Goal: Task Accomplishment & Management: Manage account settings

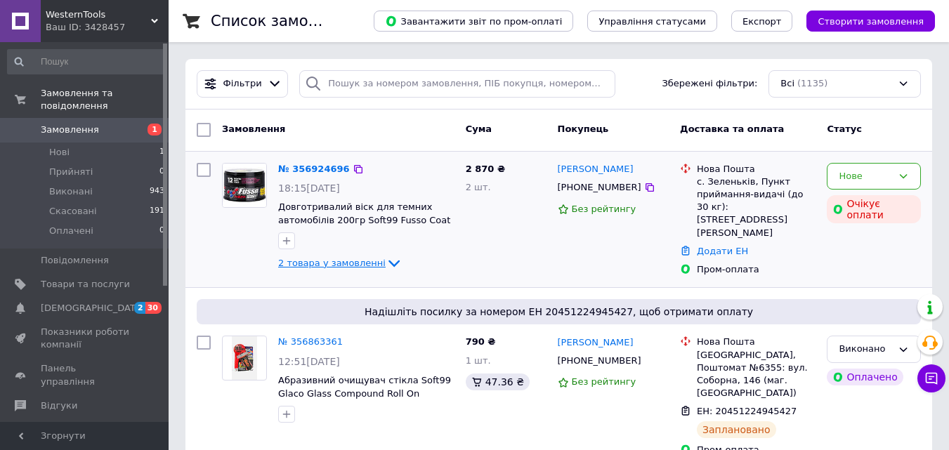
click at [368, 263] on span "2 товара у замовленні" at bounding box center [331, 263] width 107 height 11
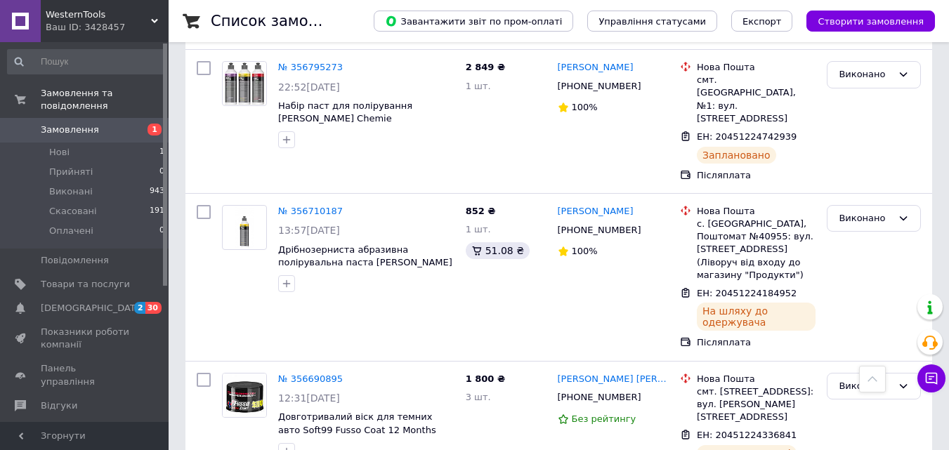
scroll to position [773, 0]
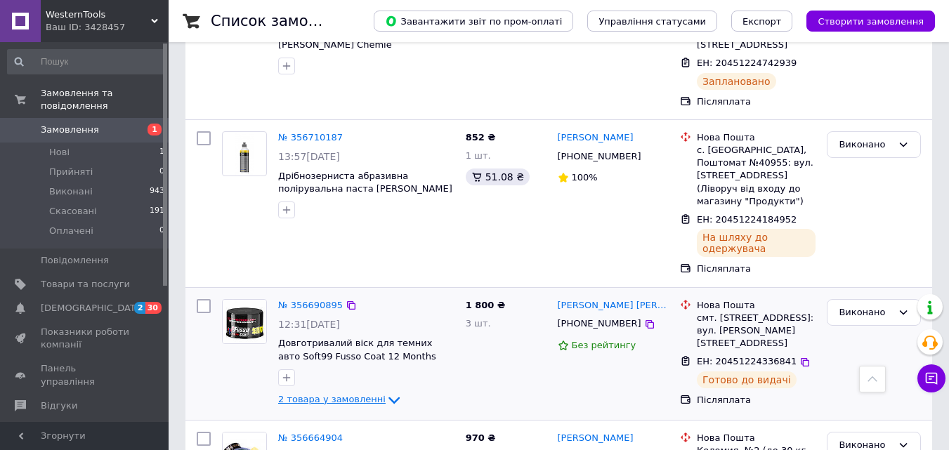
click at [358, 394] on span "2 товара у замовленні" at bounding box center [331, 399] width 107 height 11
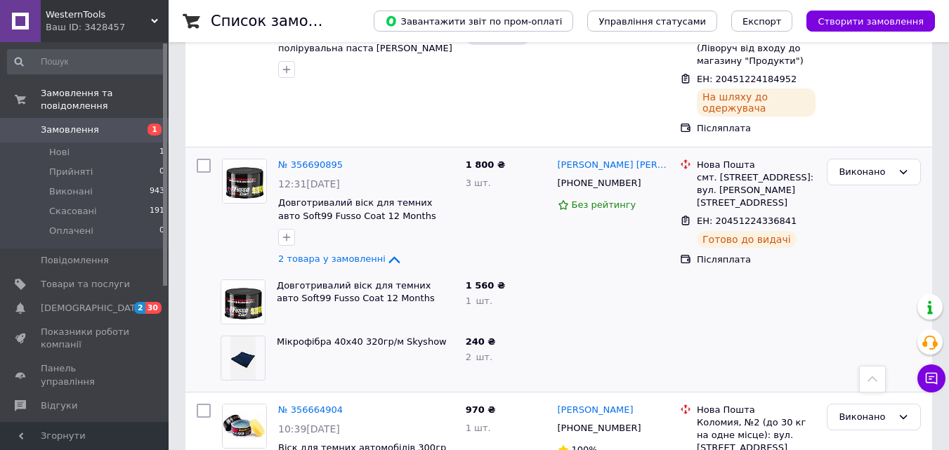
scroll to position [843, 0]
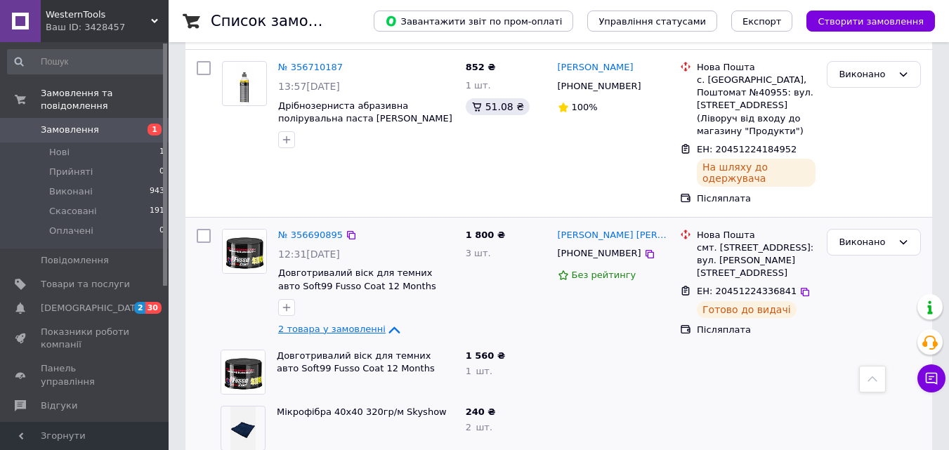
click at [386, 322] on icon at bounding box center [394, 330] width 17 height 17
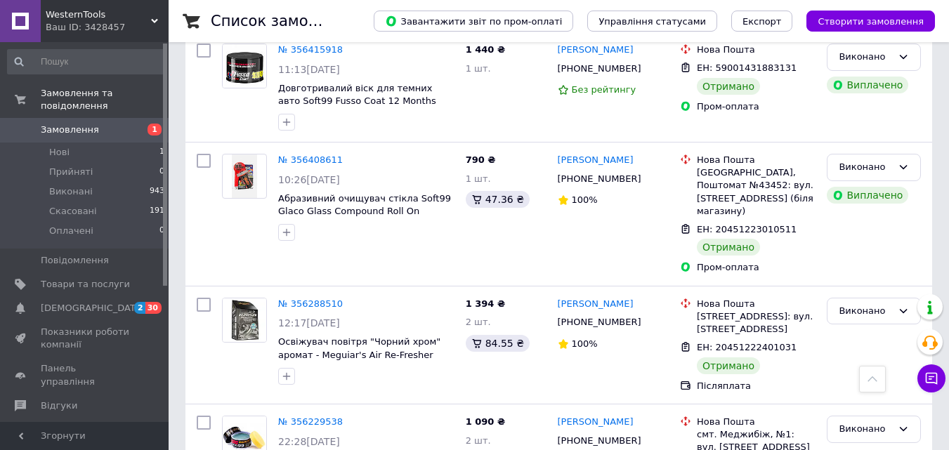
scroll to position [2318, 0]
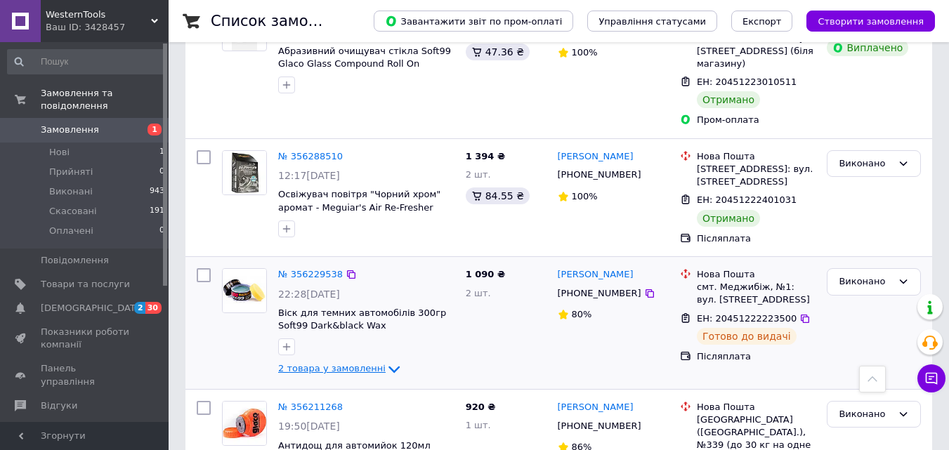
click at [386, 361] on icon at bounding box center [394, 369] width 17 height 17
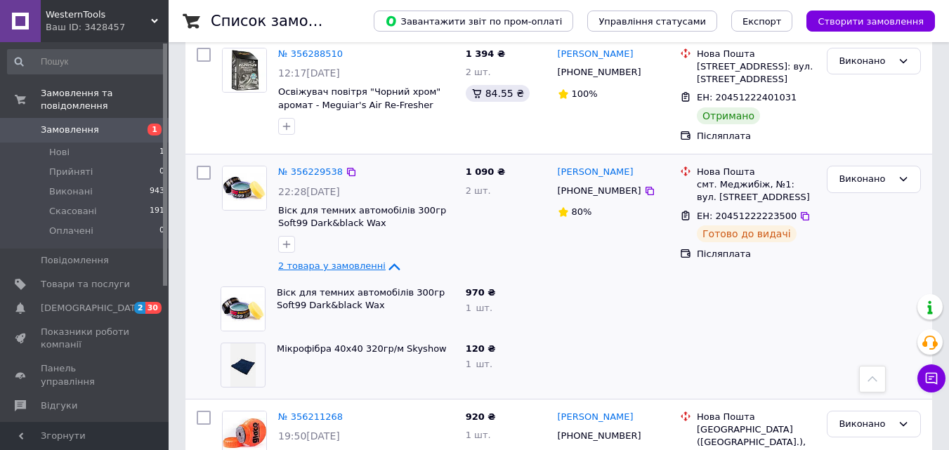
scroll to position [2388, 0]
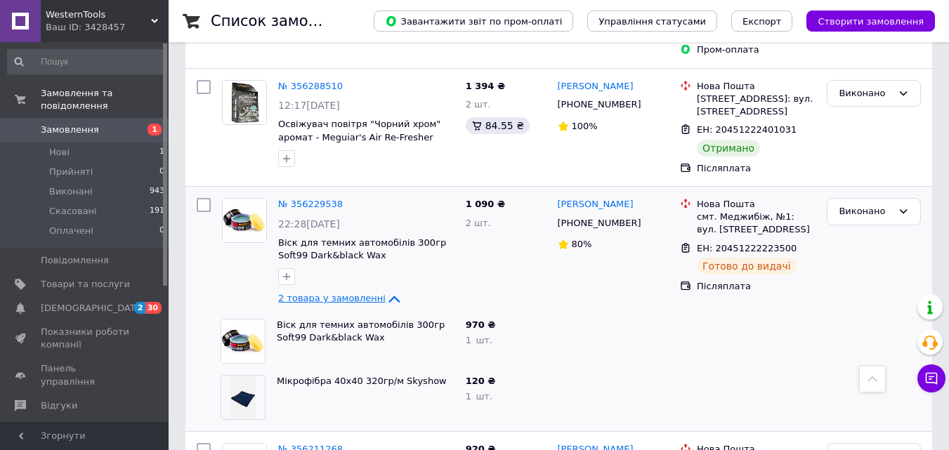
click at [365, 294] on span "2 товара у замовленні" at bounding box center [331, 299] width 107 height 11
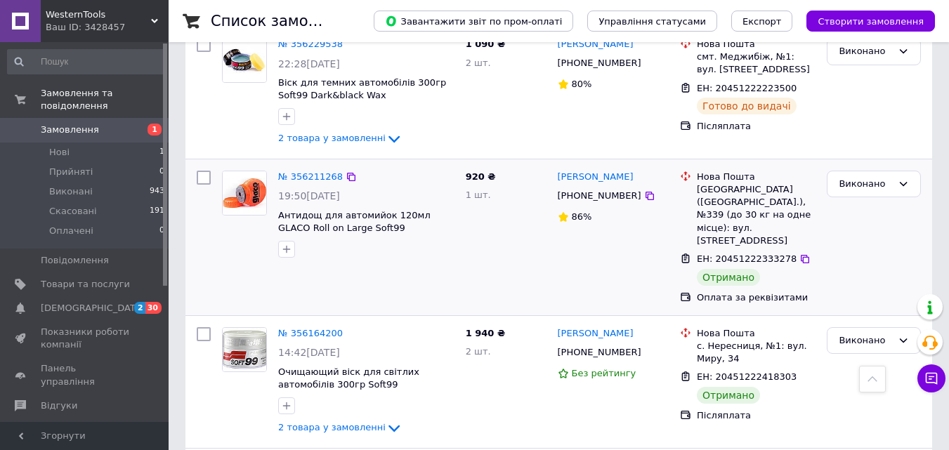
scroll to position [2555, 0]
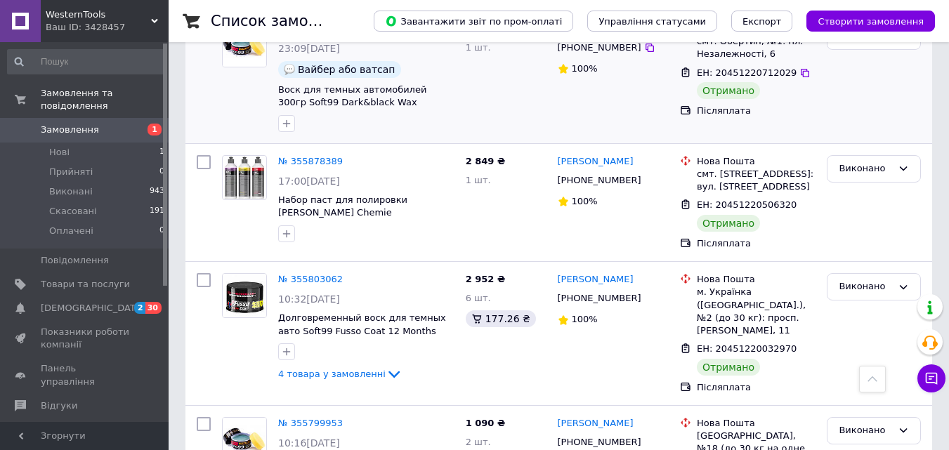
scroll to position [702, 0]
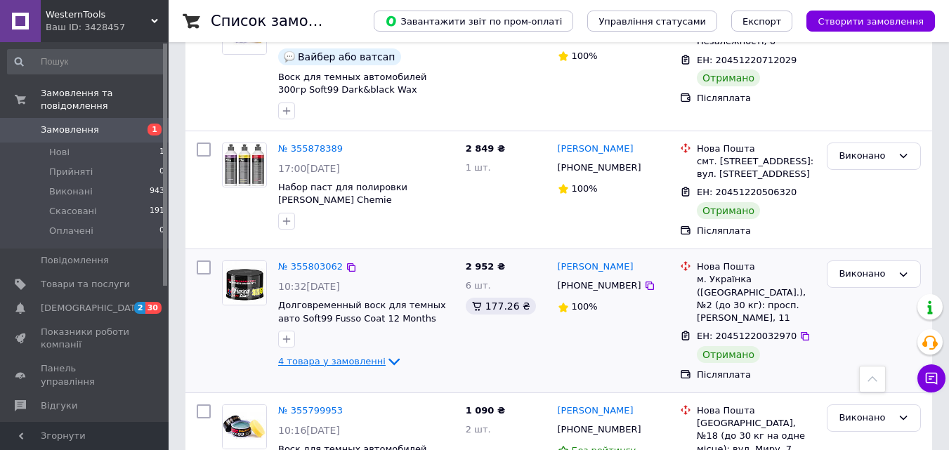
click at [345, 356] on span "4 товара у замовленні" at bounding box center [331, 361] width 107 height 11
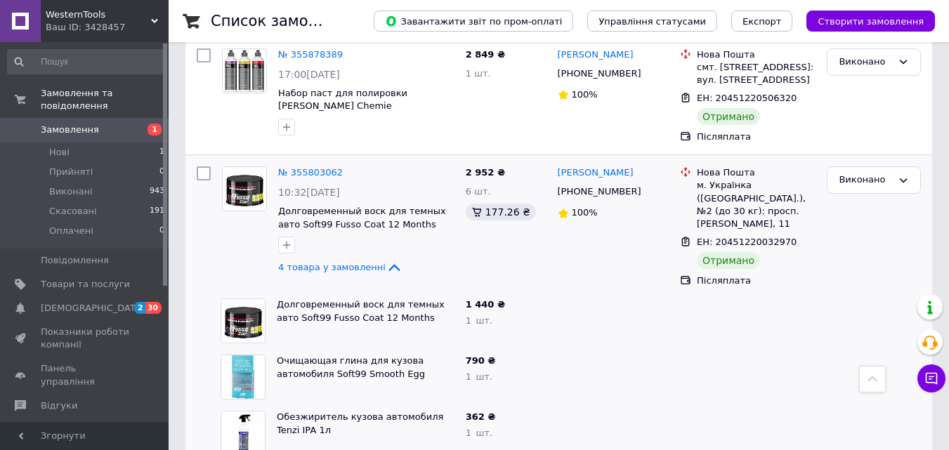
scroll to position [773, 0]
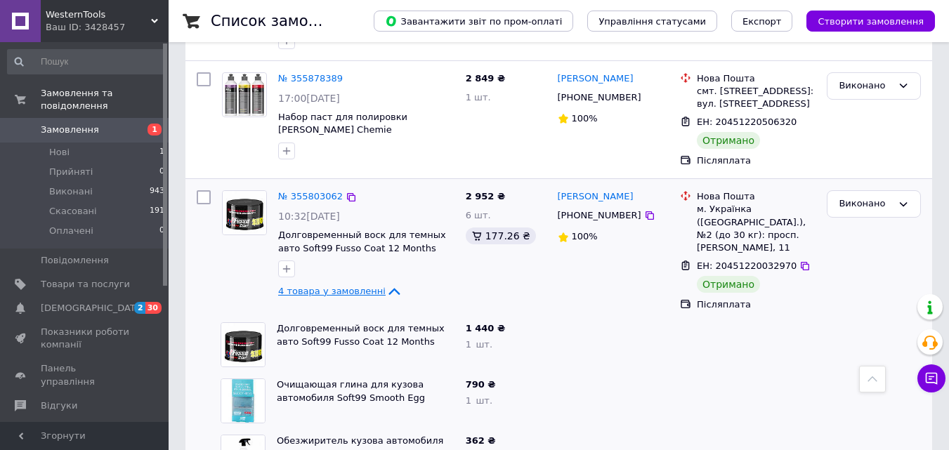
click at [344, 286] on span "4 товара у замовленні" at bounding box center [331, 291] width 107 height 11
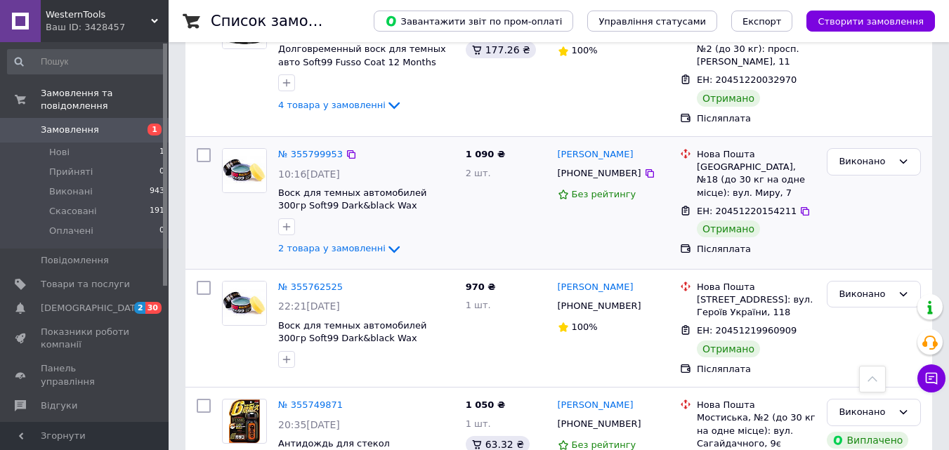
scroll to position [983, 0]
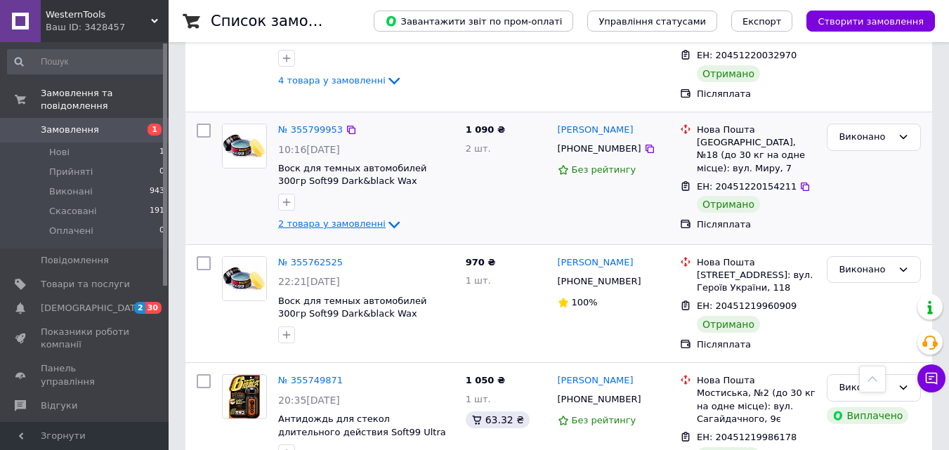
click at [386, 216] on icon at bounding box center [394, 224] width 17 height 17
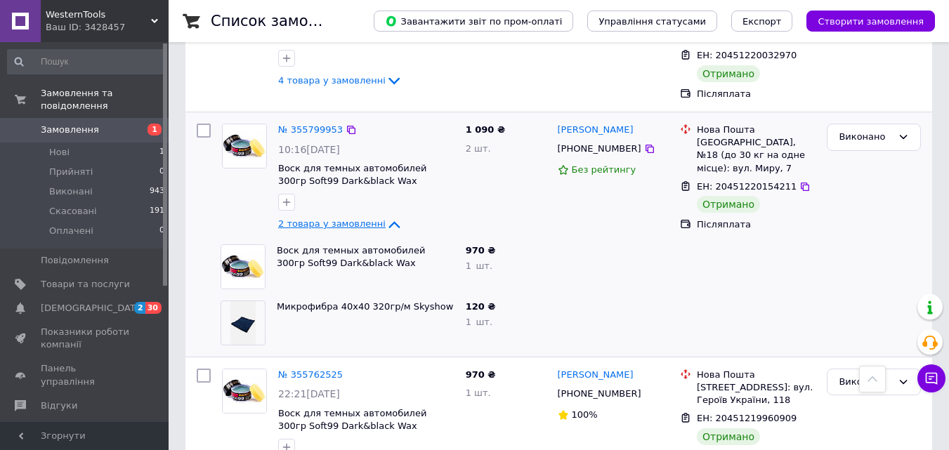
click at [386, 216] on icon at bounding box center [394, 224] width 17 height 17
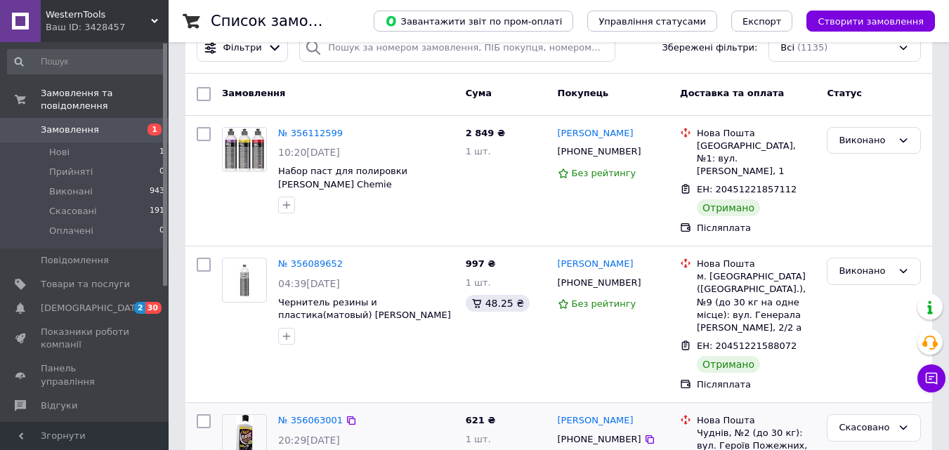
scroll to position [0, 0]
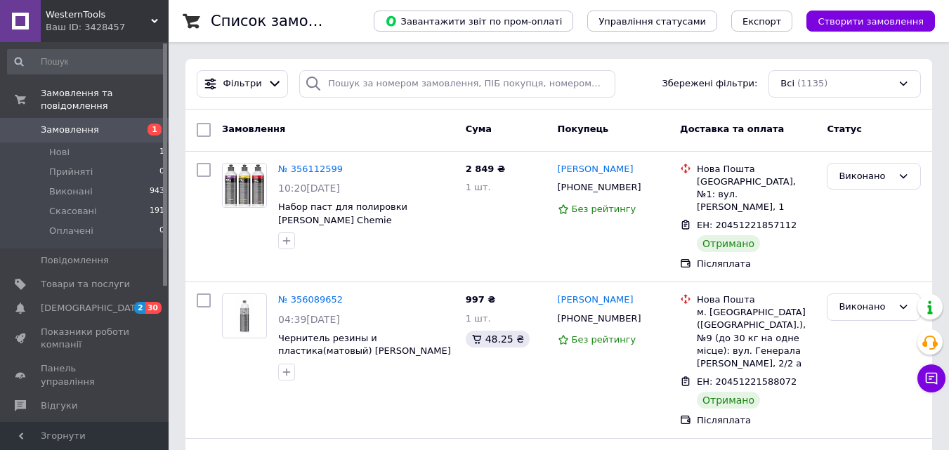
click at [57, 124] on span "Замовлення" at bounding box center [70, 130] width 58 height 13
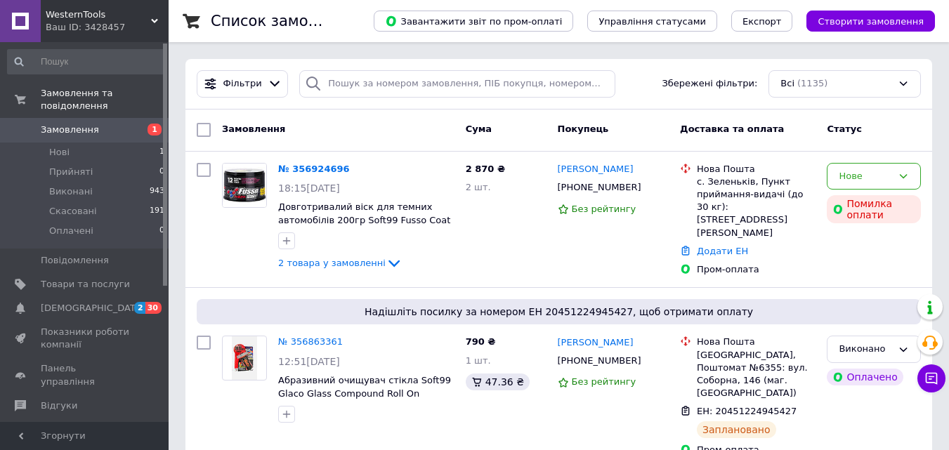
click at [386, 269] on icon at bounding box center [394, 263] width 17 height 17
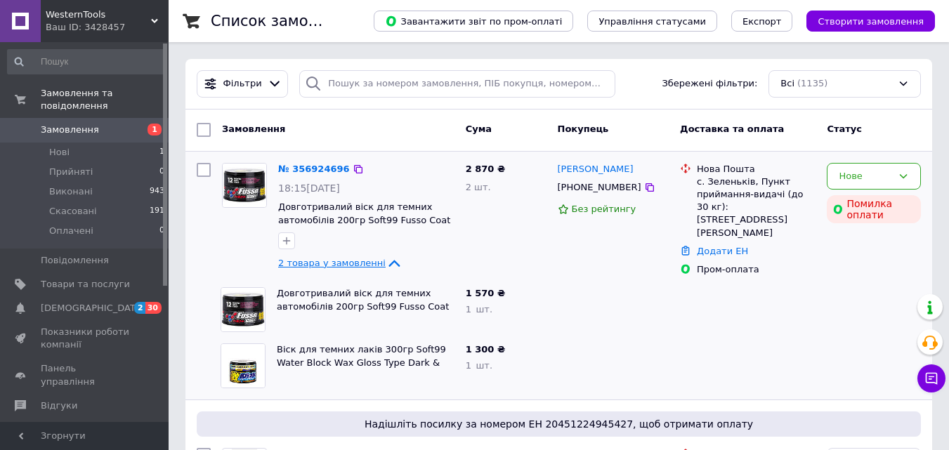
click at [343, 261] on span "2 товара у замовленні" at bounding box center [331, 263] width 107 height 11
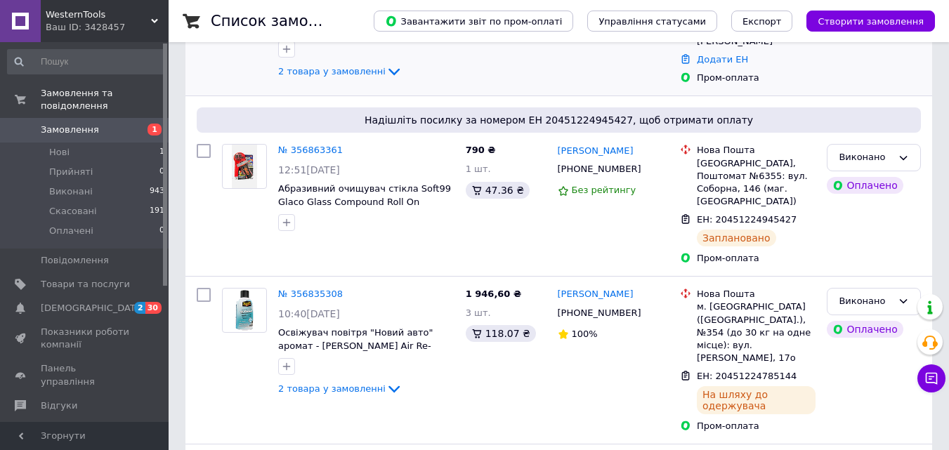
scroll to position [281, 0]
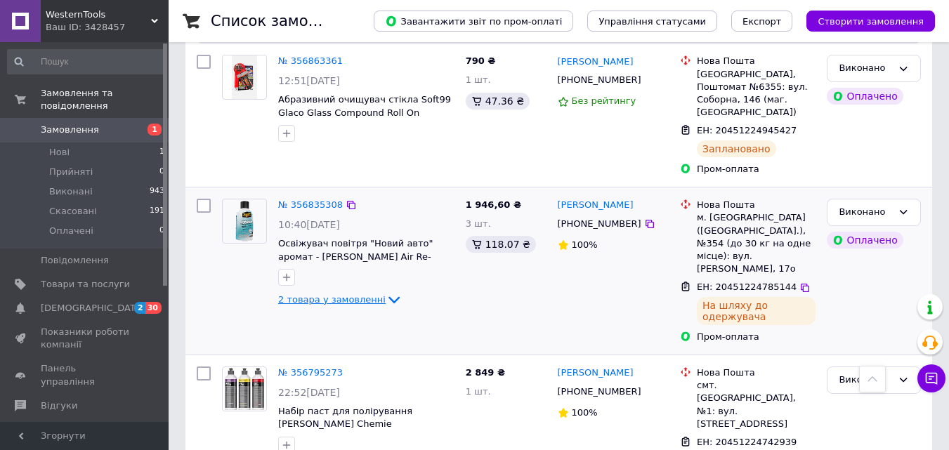
click at [362, 294] on span "2 товара у замовленні" at bounding box center [331, 299] width 107 height 11
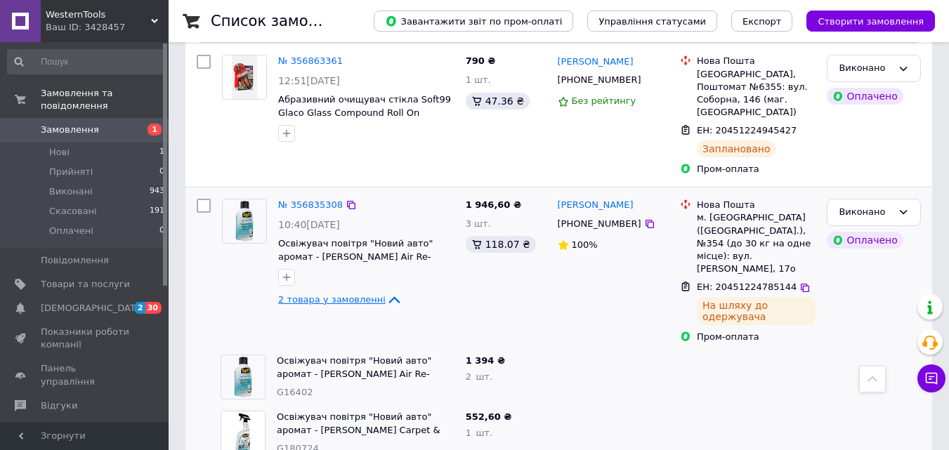
click at [365, 294] on span "2 товара у замовленні" at bounding box center [331, 299] width 107 height 11
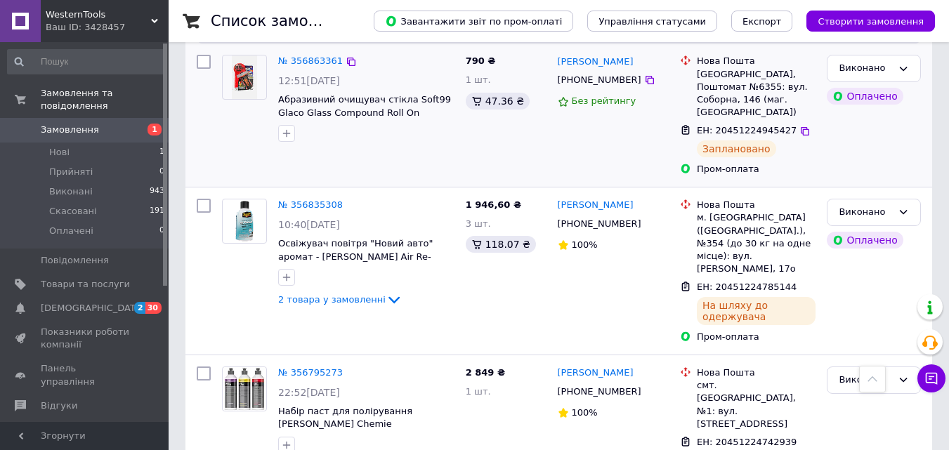
scroll to position [0, 0]
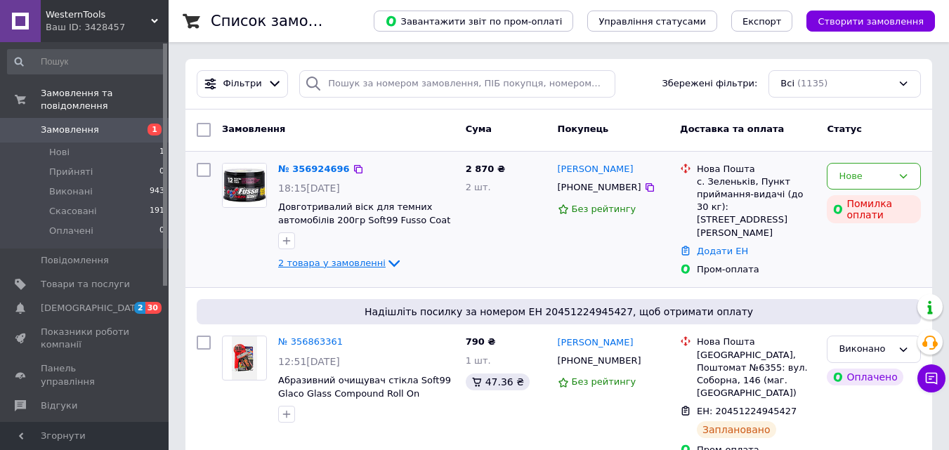
click at [386, 262] on icon at bounding box center [394, 263] width 17 height 17
